Goal: Task Accomplishment & Management: Use online tool/utility

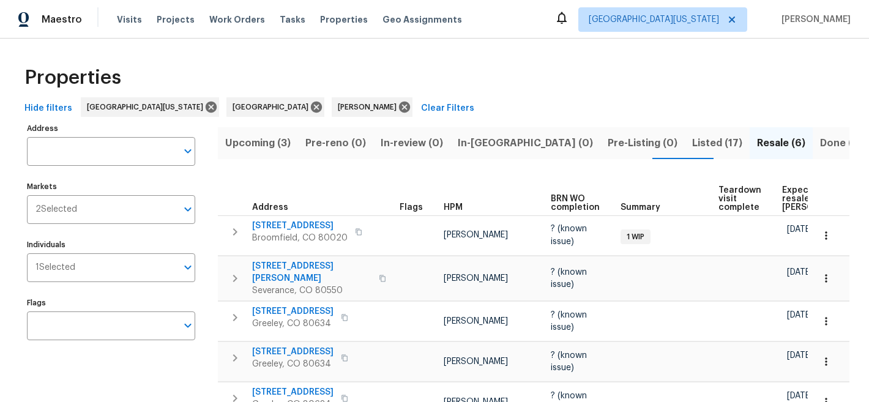
click at [480, 80] on div "Properties" at bounding box center [435, 77] width 830 height 39
click at [133, 17] on span "Visits" at bounding box center [129, 19] width 25 height 12
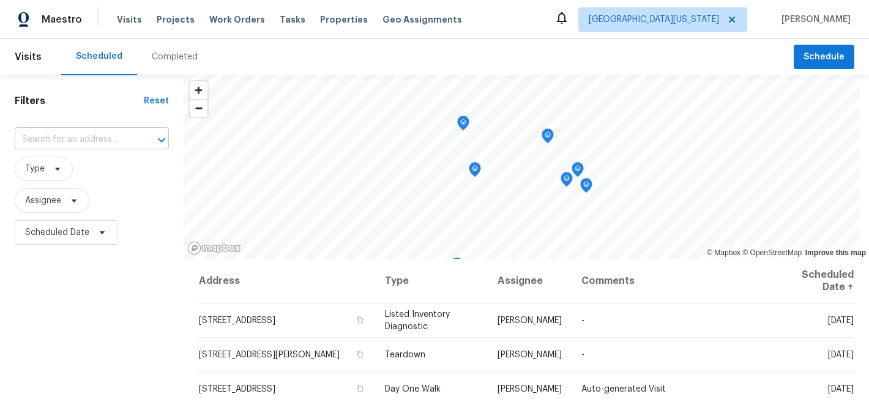
click at [106, 141] on input "text" at bounding box center [75, 139] width 120 height 19
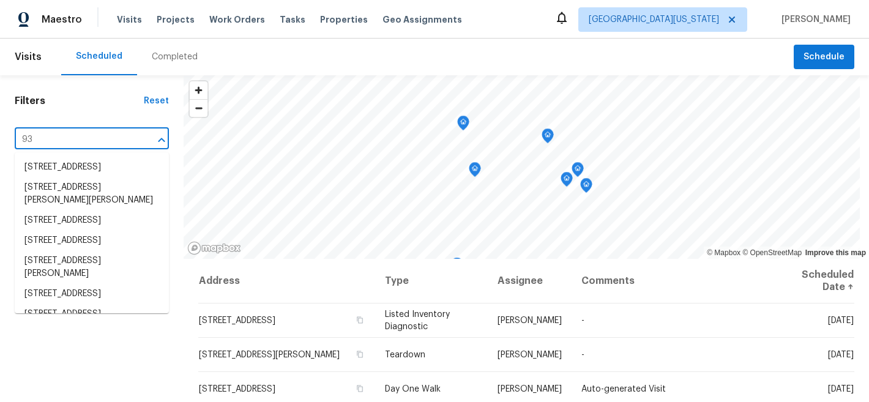
type input "937"
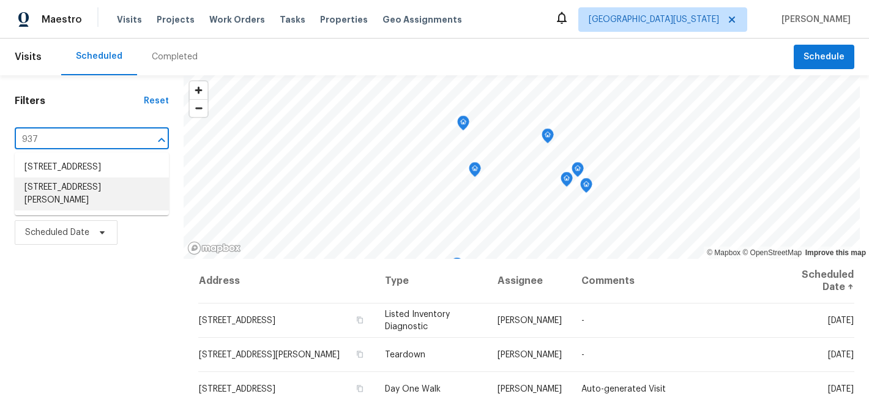
click at [81, 209] on li "[STREET_ADDRESS][PERSON_NAME]" at bounding box center [92, 193] width 154 height 33
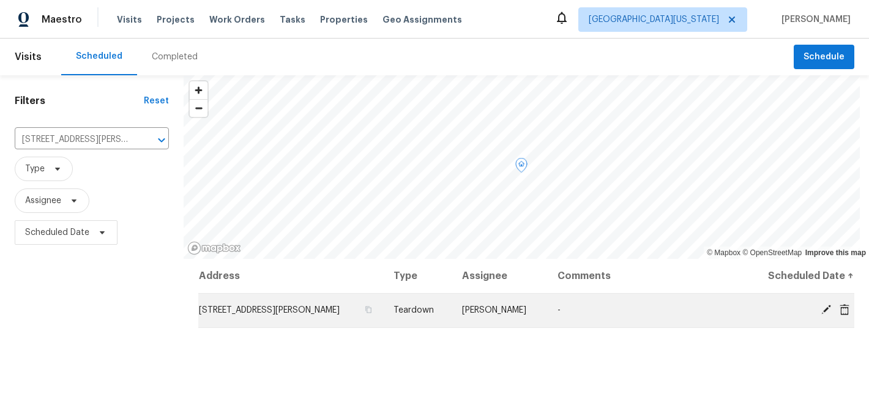
click at [821, 311] on icon at bounding box center [826, 310] width 10 height 10
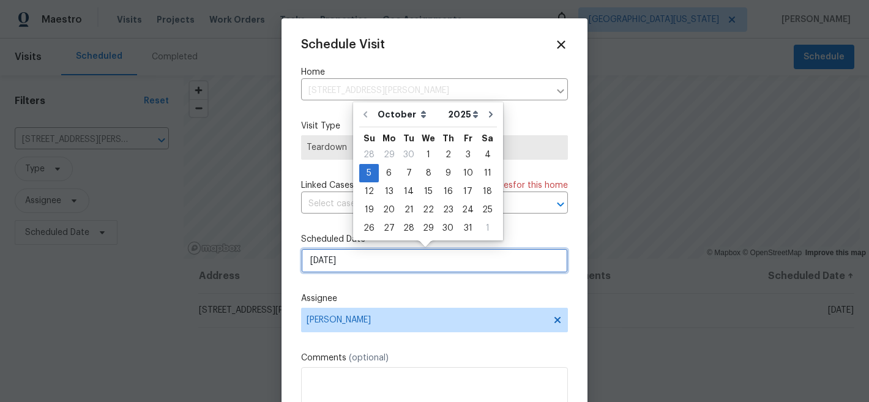
click at [399, 263] on input "10/5/2025" at bounding box center [434, 260] width 267 height 24
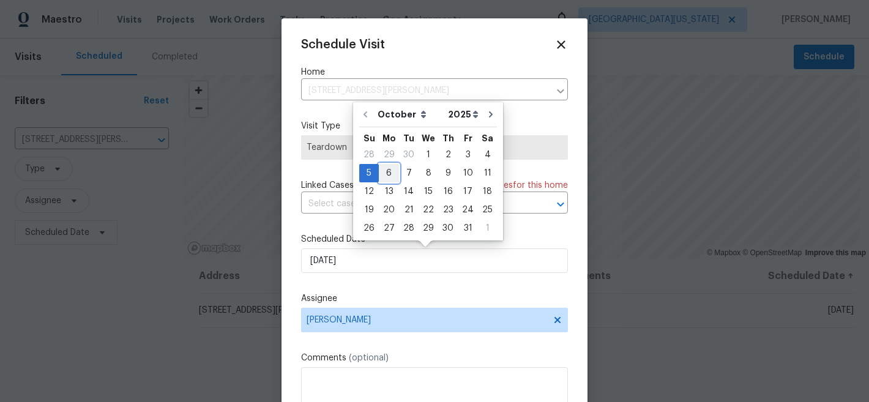
click at [392, 173] on div "6" at bounding box center [389, 173] width 20 height 17
type input "10/6/2025"
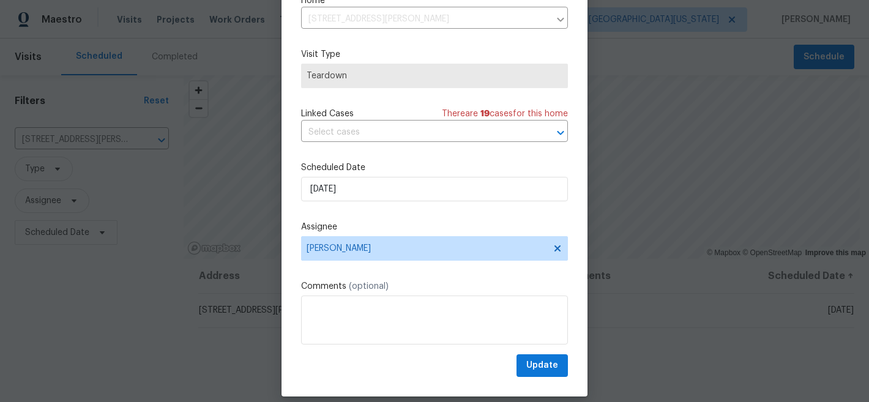
scroll to position [63, 0]
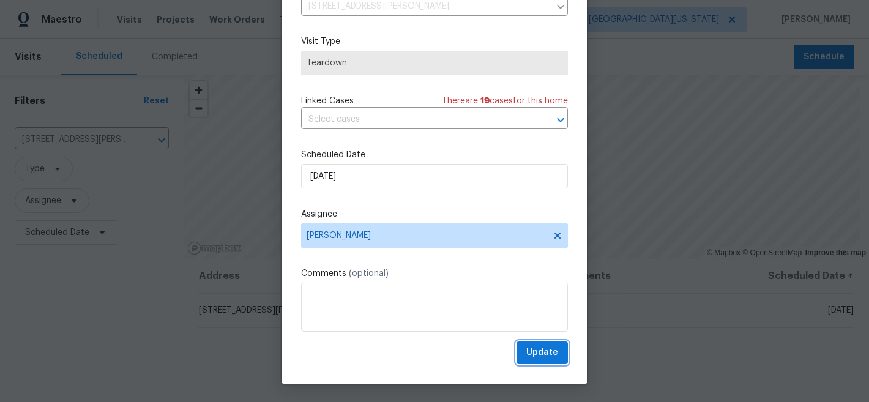
click at [533, 350] on span "Update" at bounding box center [542, 352] width 32 height 15
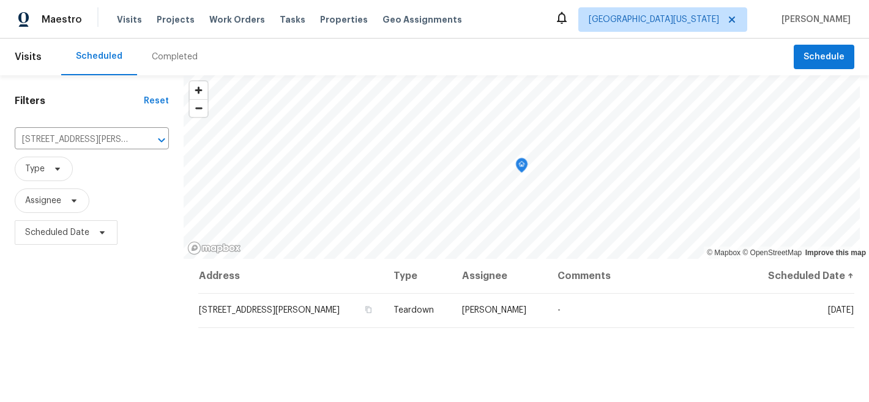
scroll to position [0, 0]
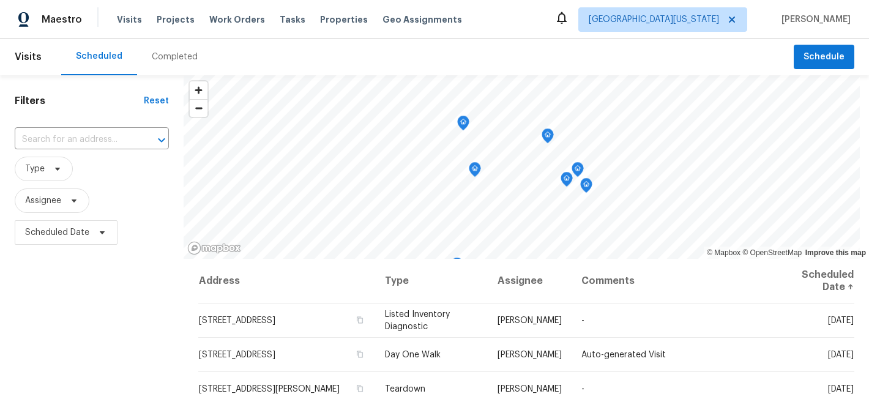
click at [415, 53] on div "Scheduled Completed" at bounding box center [427, 57] width 732 height 37
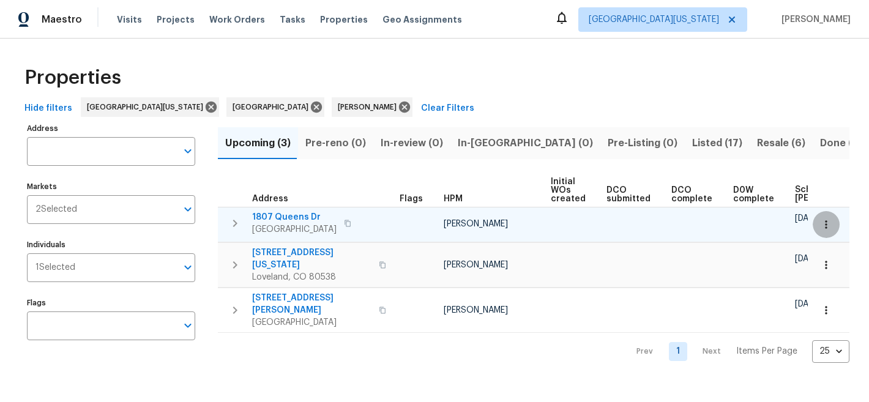
click at [823, 228] on button "button" at bounding box center [825, 224] width 27 height 27
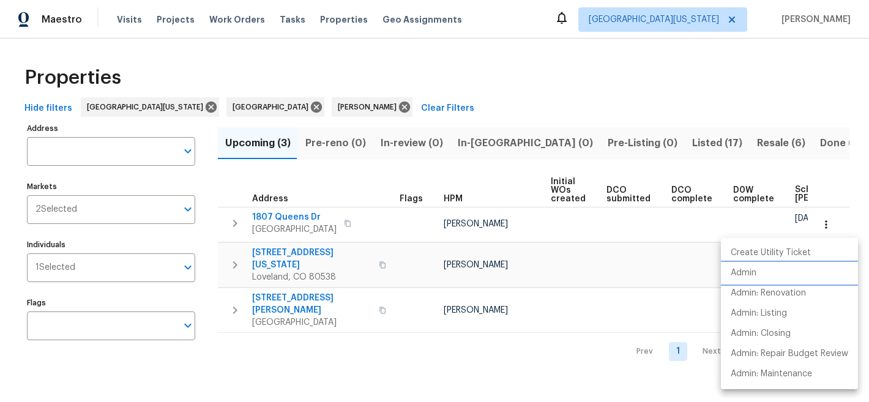
click at [787, 276] on li "Admin" at bounding box center [789, 273] width 137 height 20
click at [508, 84] on div at bounding box center [434, 201] width 869 height 402
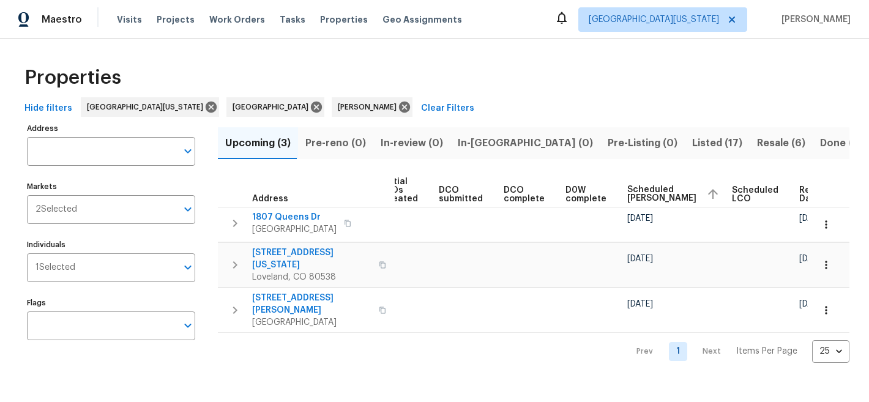
scroll to position [0, 170]
click at [664, 67] on div "Properties" at bounding box center [435, 77] width 830 height 39
